Goal: Task Accomplishment & Management: Complete application form

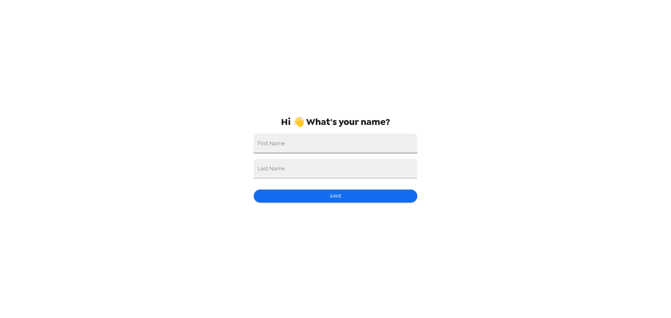
click at [309, 142] on input "First Name" at bounding box center [336, 144] width 164 height 20
type input "[PERSON_NAME]"
click at [307, 172] on input "Last Name" at bounding box center [336, 169] width 164 height 20
type input "[PERSON_NAME]"
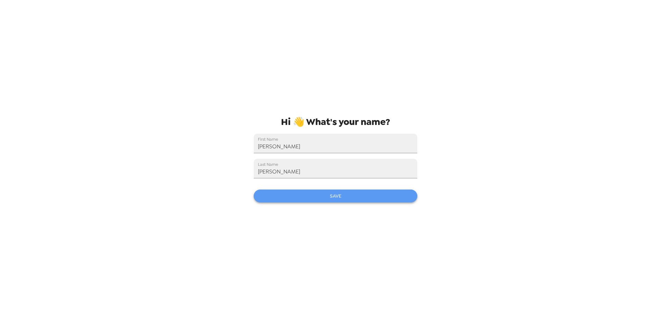
click at [321, 199] on button "Save" at bounding box center [336, 196] width 164 height 13
